Goal: Transaction & Acquisition: Subscribe to service/newsletter

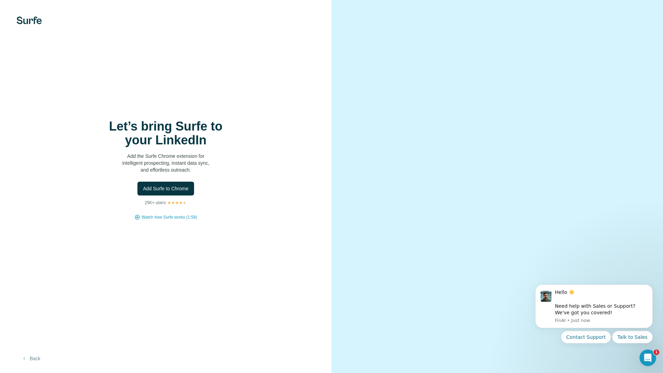
click at [37, 361] on button "Back" at bounding box center [31, 358] width 29 height 12
click at [177, 192] on span "Add Surfe to Chrome" at bounding box center [166, 188] width 46 height 7
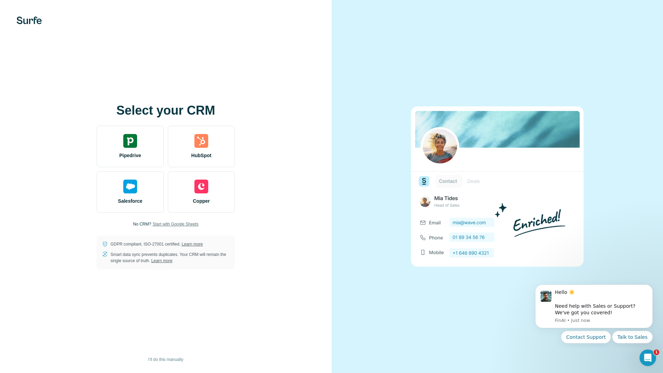
click at [171, 224] on span "Start with Google Sheets" at bounding box center [176, 224] width 46 height 6
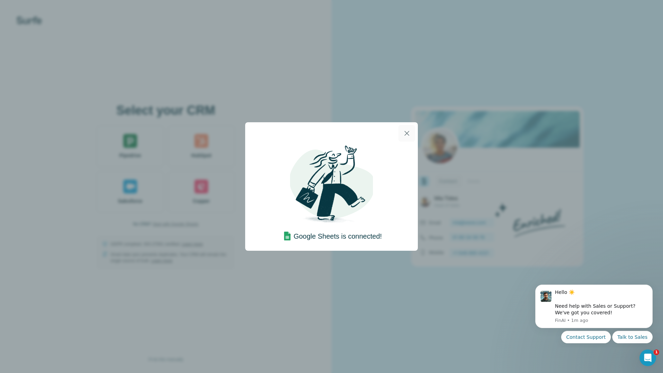
click at [405, 131] on icon "button" at bounding box center [406, 133] width 8 height 8
